Goal: Task Accomplishment & Management: Use online tool/utility

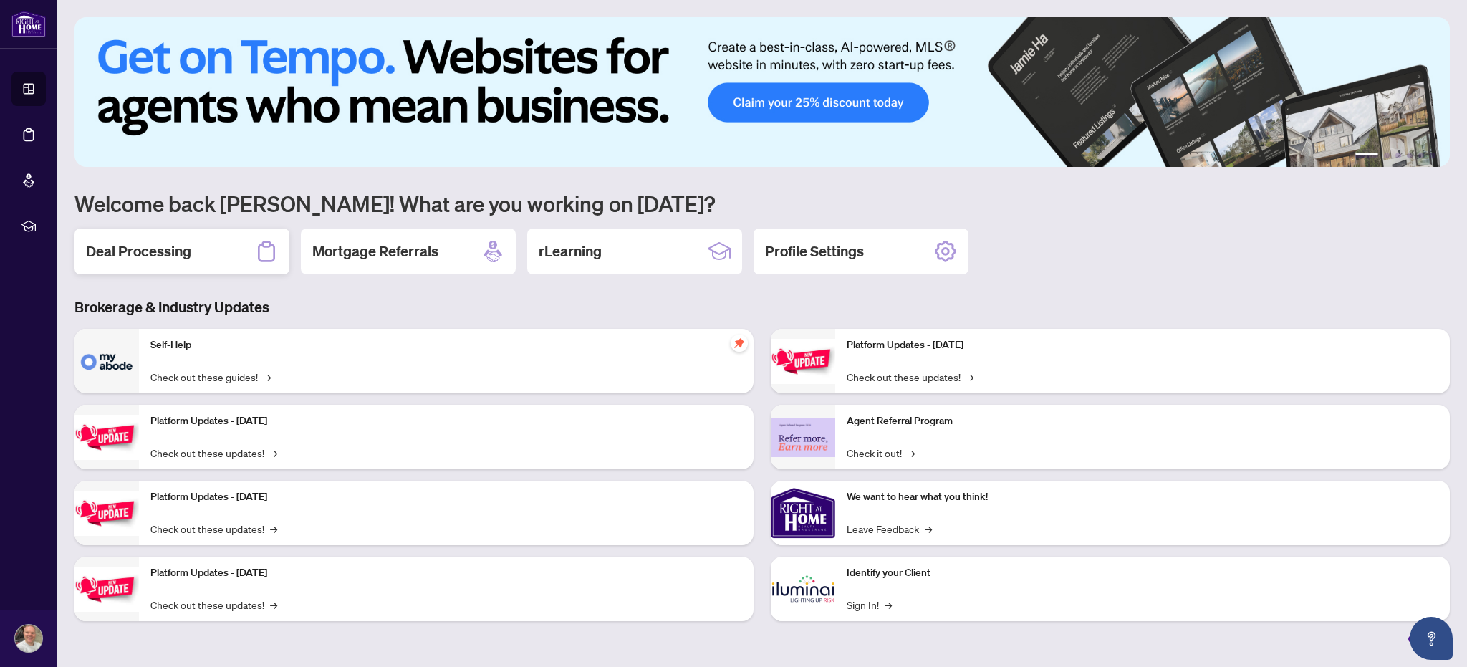
click at [178, 249] on h2 "Deal Processing" at bounding box center [138, 251] width 105 height 20
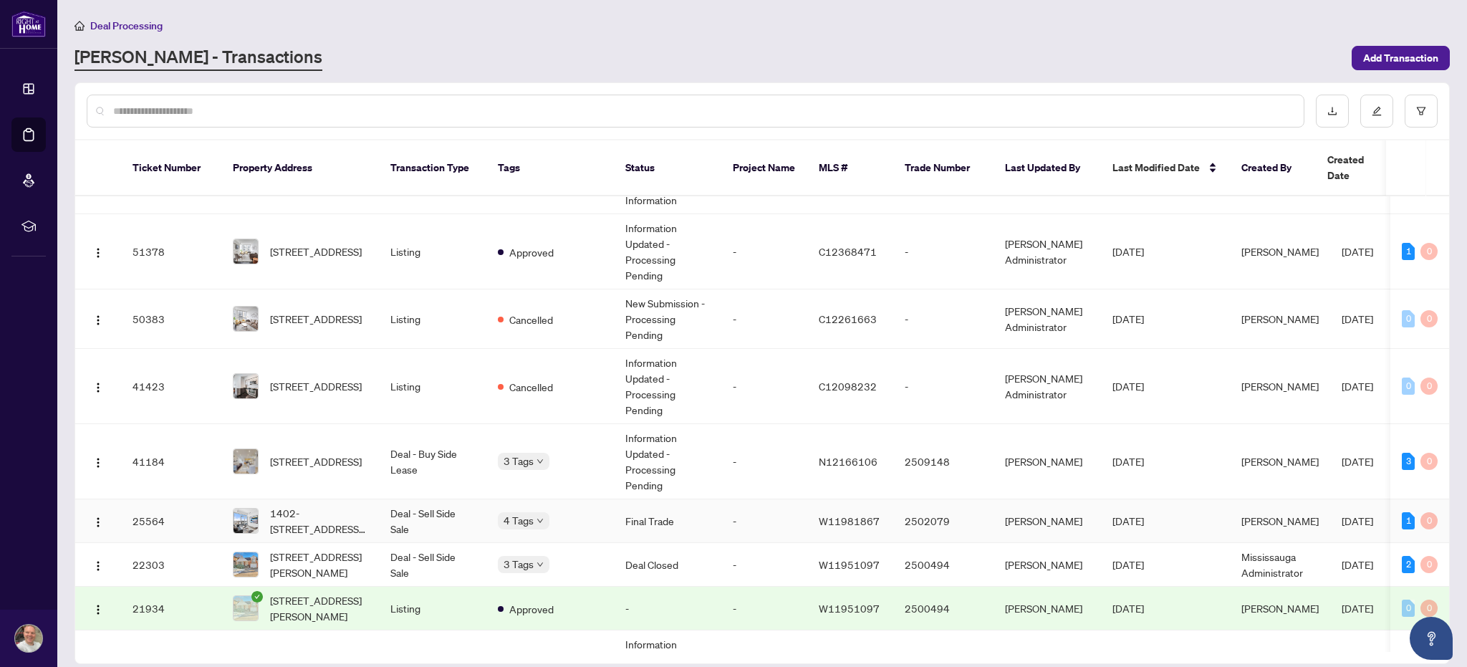
scroll to position [64, 0]
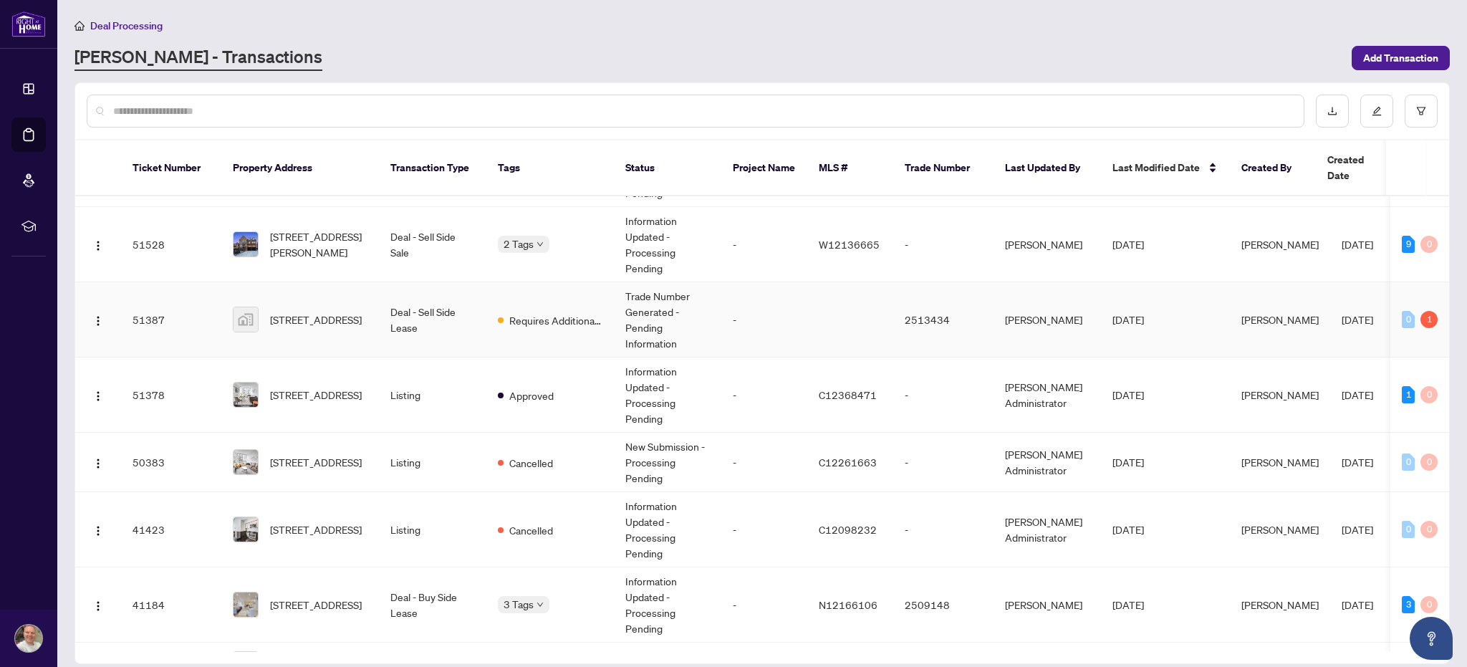
click at [472, 300] on td "Deal - Sell Side Lease" at bounding box center [432, 319] width 107 height 75
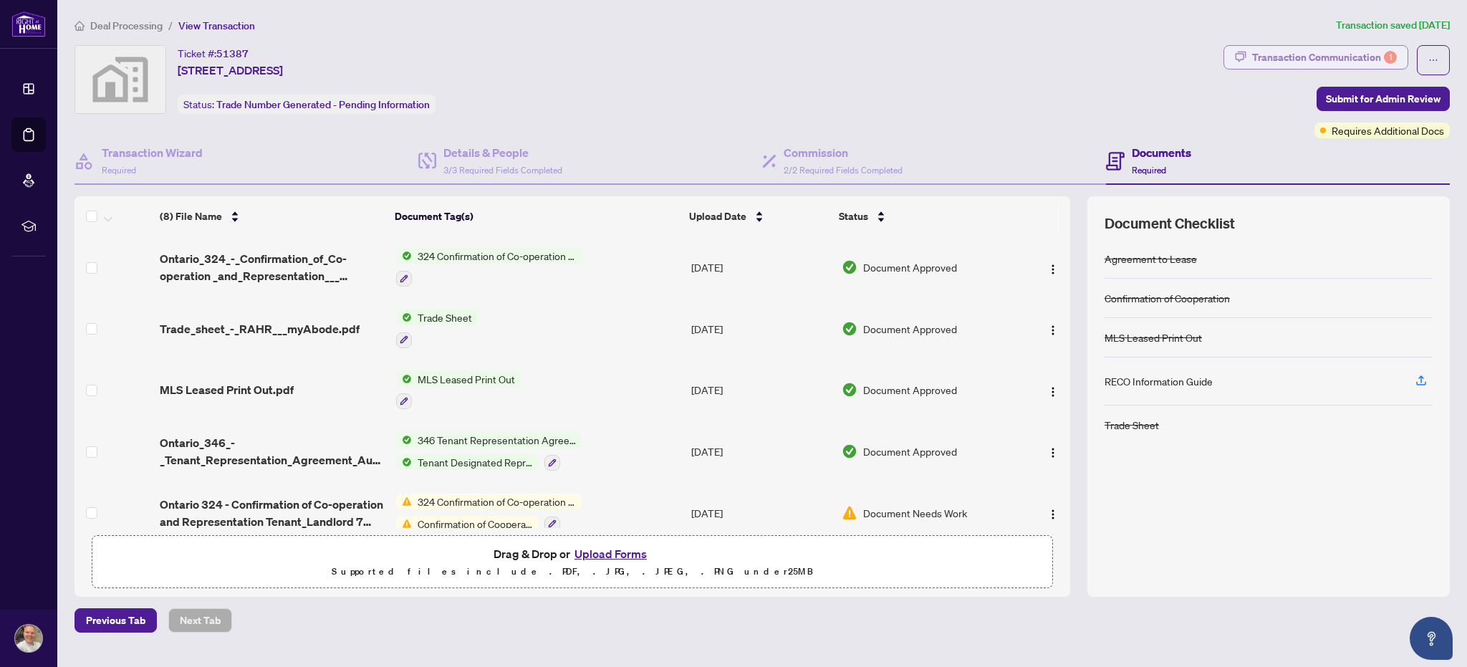
click at [1368, 59] on div "Transaction Communication 1" at bounding box center [1324, 57] width 145 height 23
